Goal: Transaction & Acquisition: Obtain resource

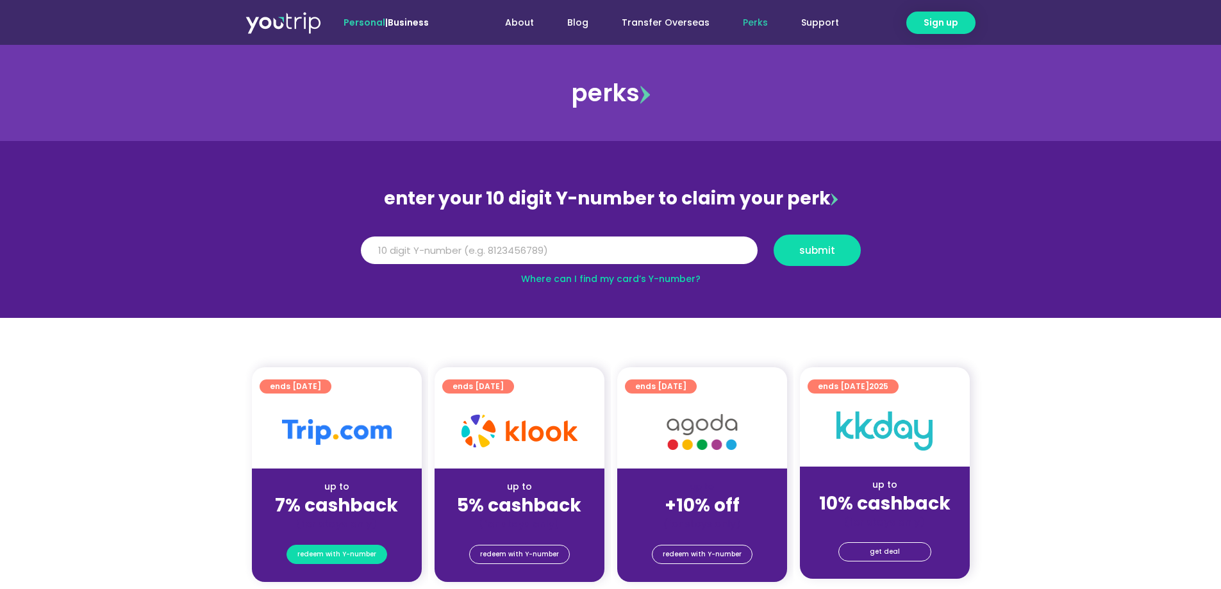
click at [349, 550] on span "redeem with Y-number" at bounding box center [336, 554] width 79 height 18
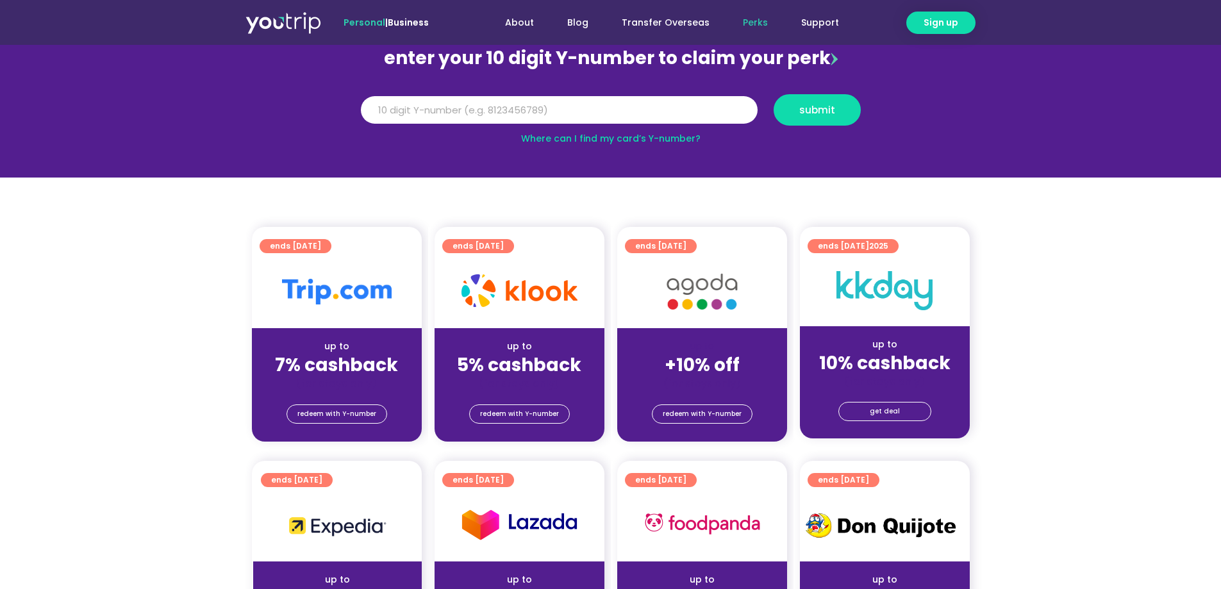
scroll to position [141, 0]
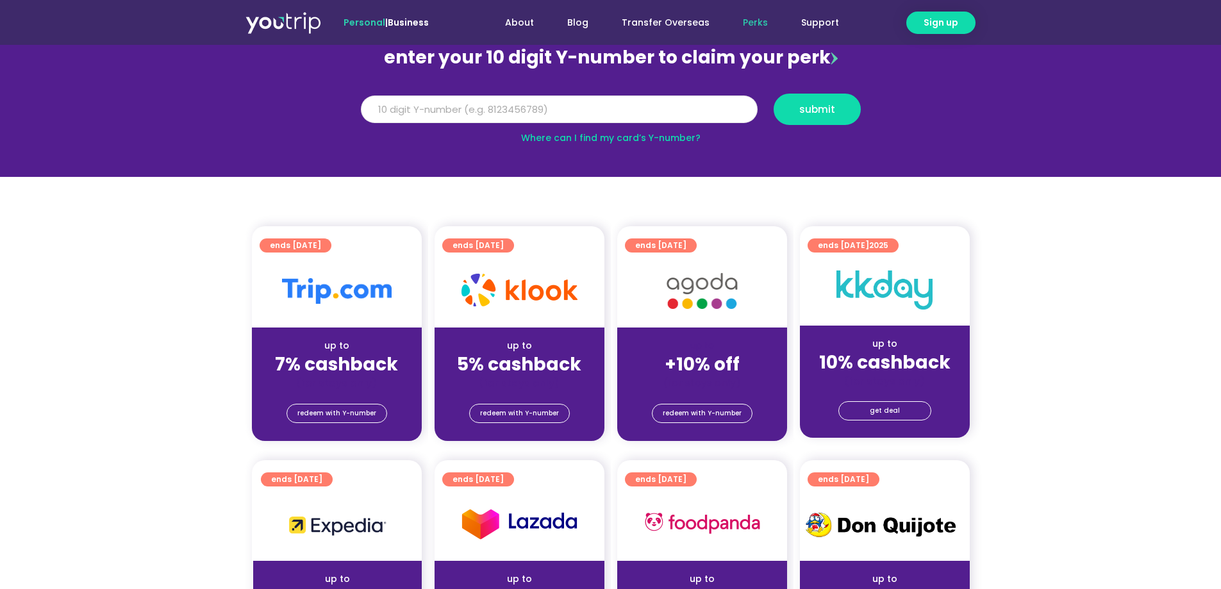
click at [455, 114] on input "Y Number" at bounding box center [559, 110] width 397 height 28
type input "8196700714"
click at [804, 104] on span "submit" at bounding box center [817, 109] width 36 height 10
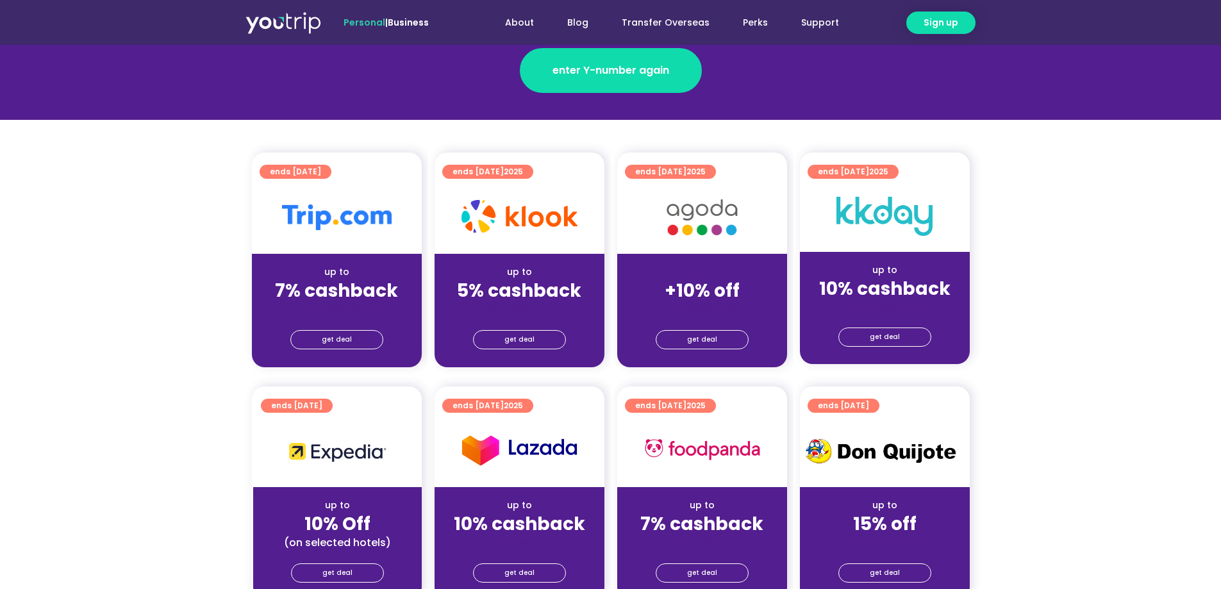
scroll to position [256, 0]
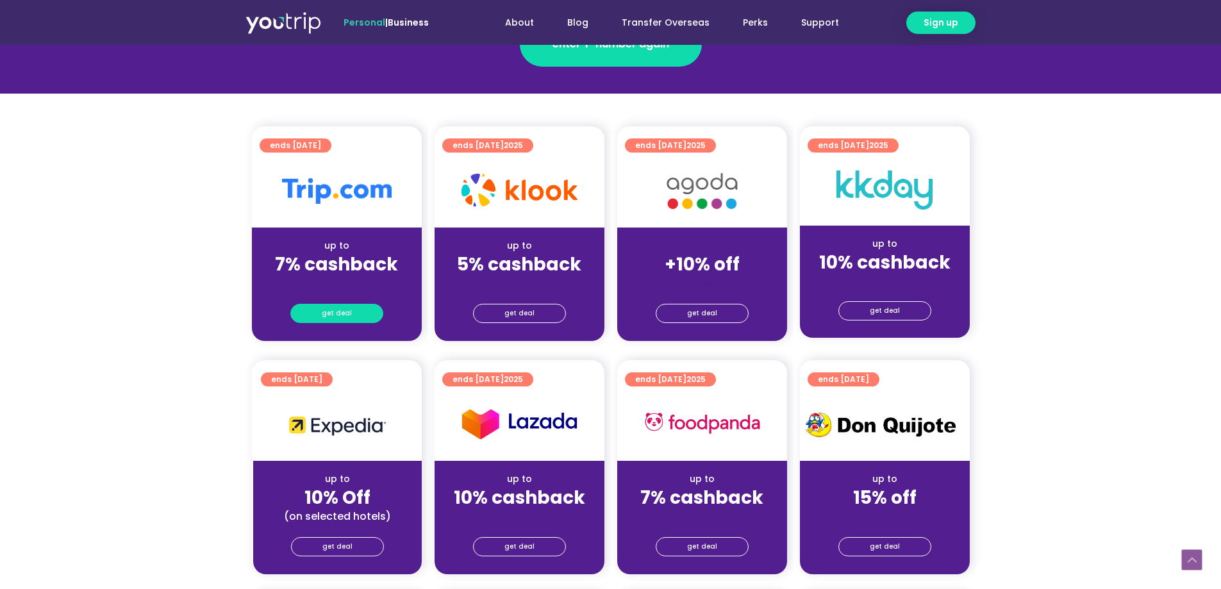
click at [358, 312] on link "get deal" at bounding box center [336, 313] width 93 height 19
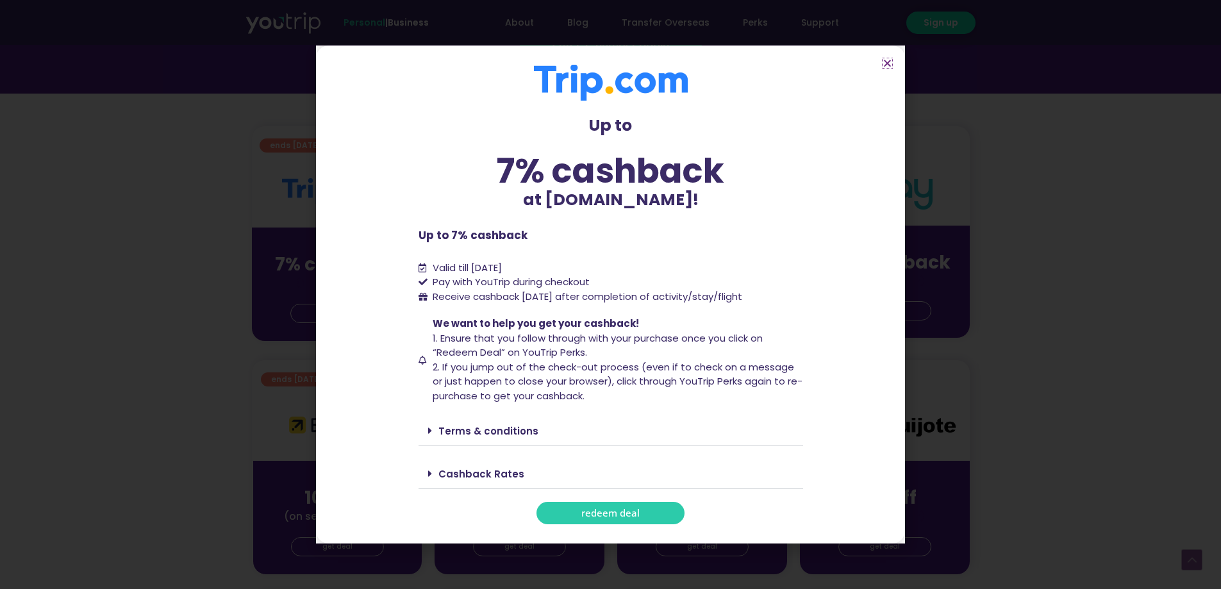
scroll to position [449, 0]
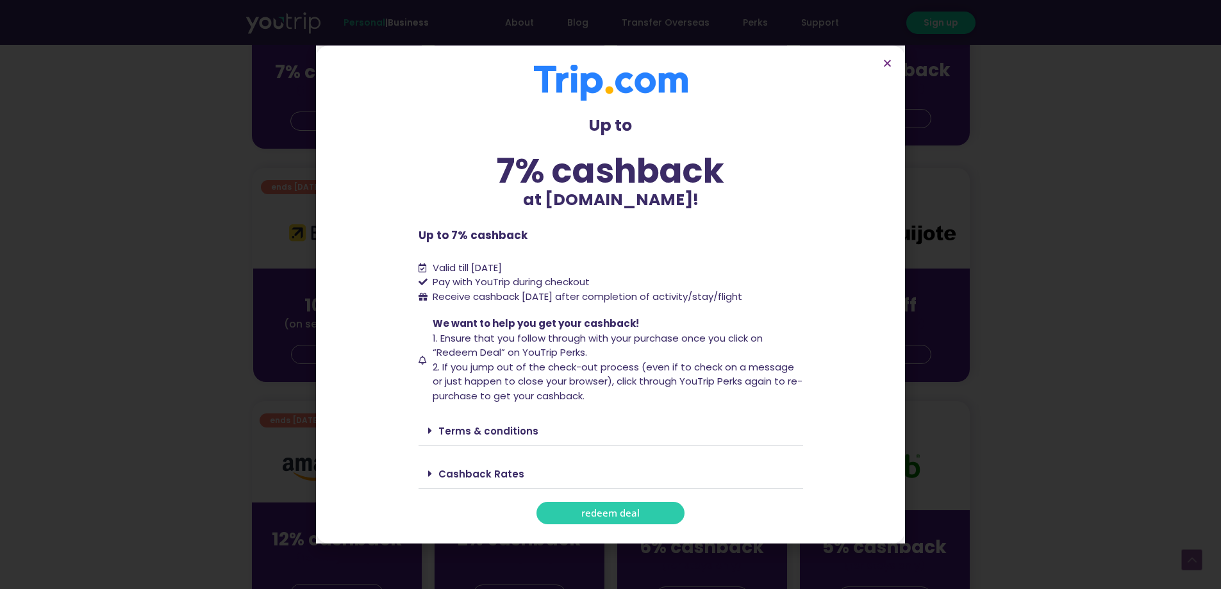
click at [606, 510] on span "redeem deal" at bounding box center [610, 513] width 58 height 10
